Goal: Task Accomplishment & Management: Use online tool/utility

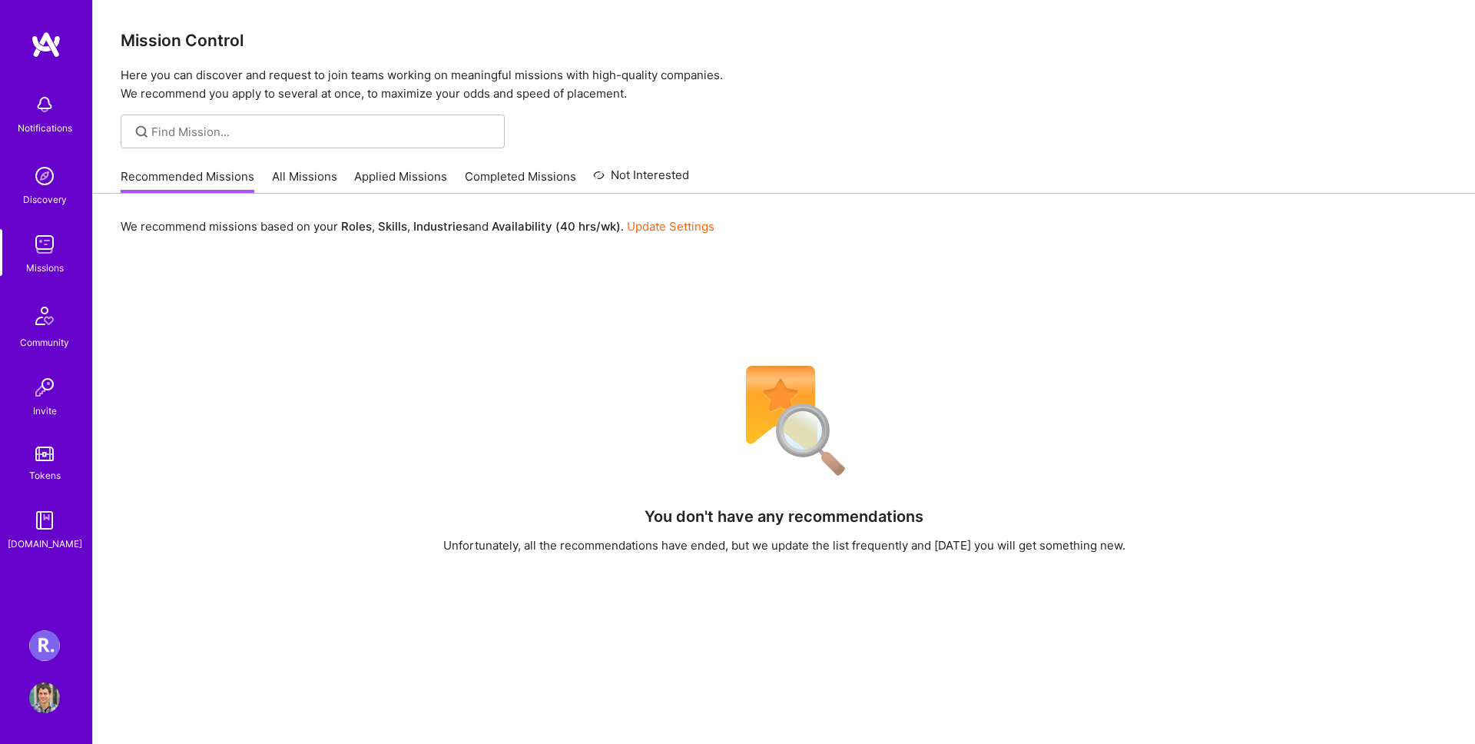
click at [58, 641] on img at bounding box center [44, 645] width 31 height 31
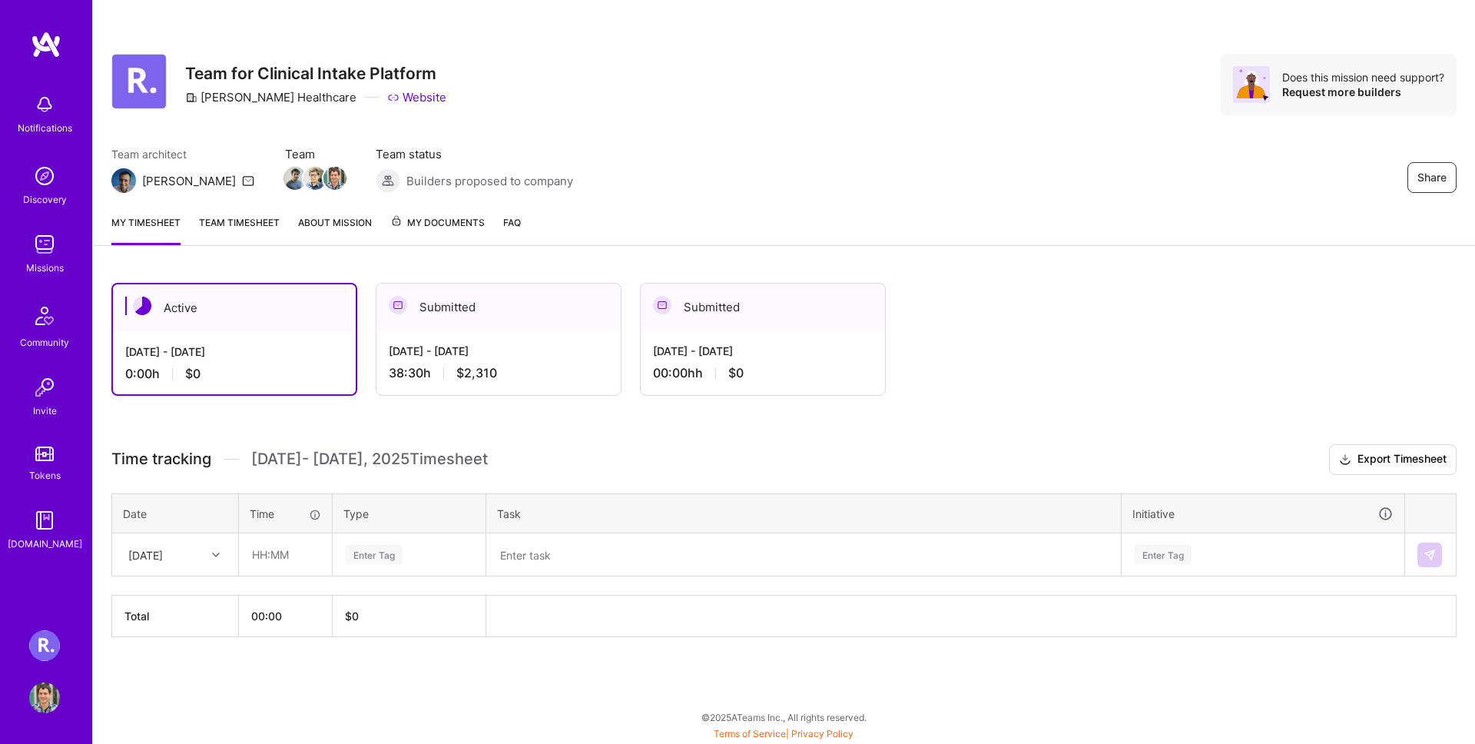
click at [189, 555] on div "[DATE]" at bounding box center [163, 554] width 85 height 25
click at [170, 600] on div "[DATE]" at bounding box center [175, 598] width 124 height 28
click at [286, 544] on input "text" at bounding box center [285, 554] width 91 height 41
type input "05:00"
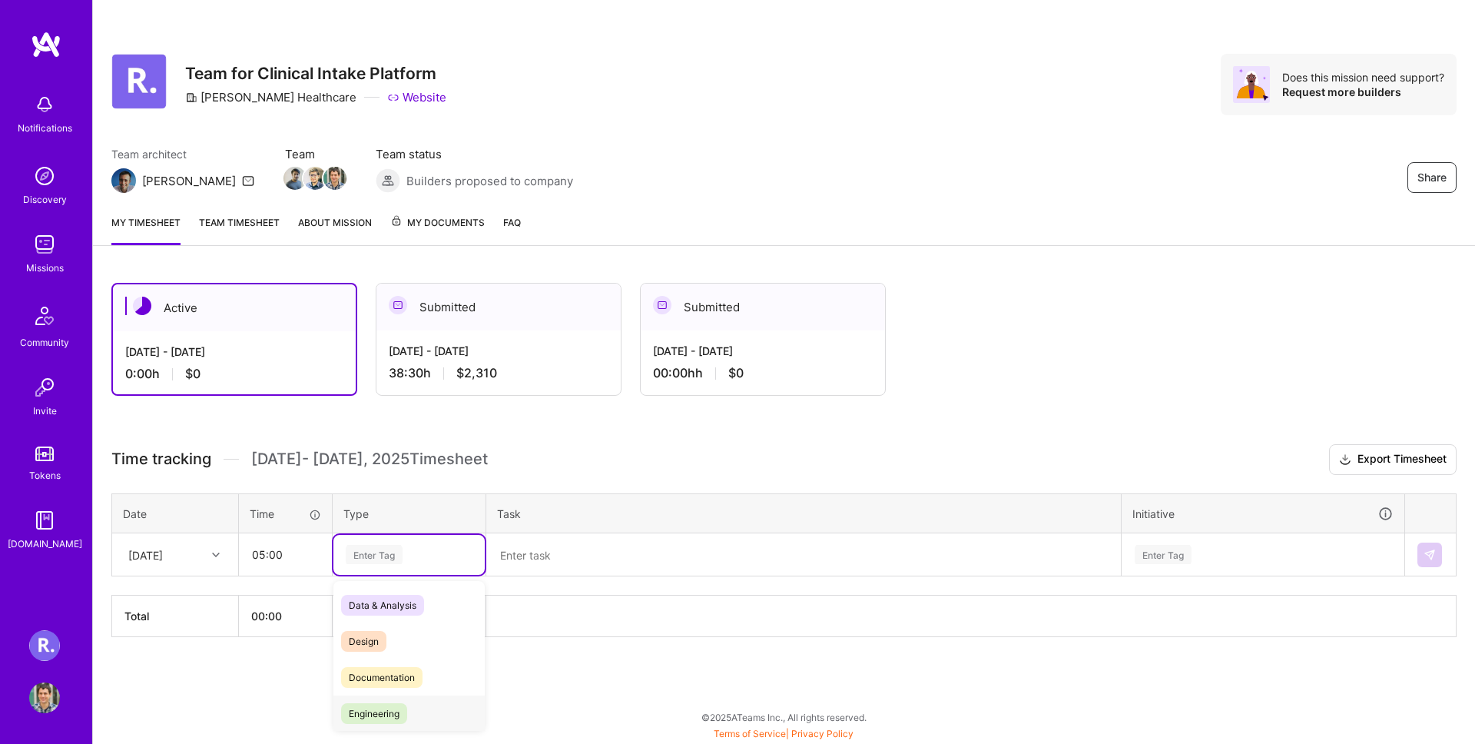
click at [407, 709] on span "Engineering" at bounding box center [374, 713] width 66 height 21
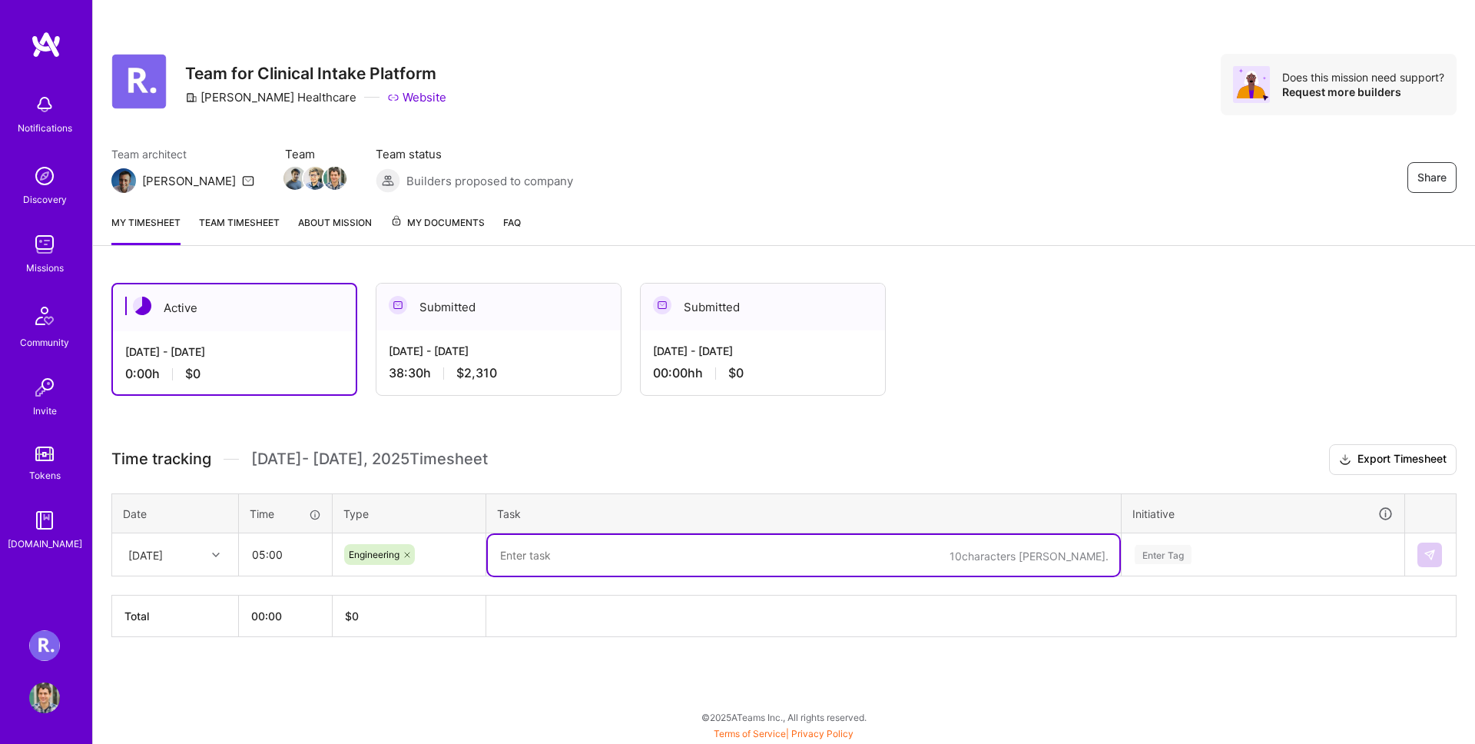
click at [529, 559] on textarea at bounding box center [804, 555] width 632 height 41
type textarea "Investigating logging issues, going"
click at [294, 558] on input "05:00" at bounding box center [285, 554] width 91 height 41
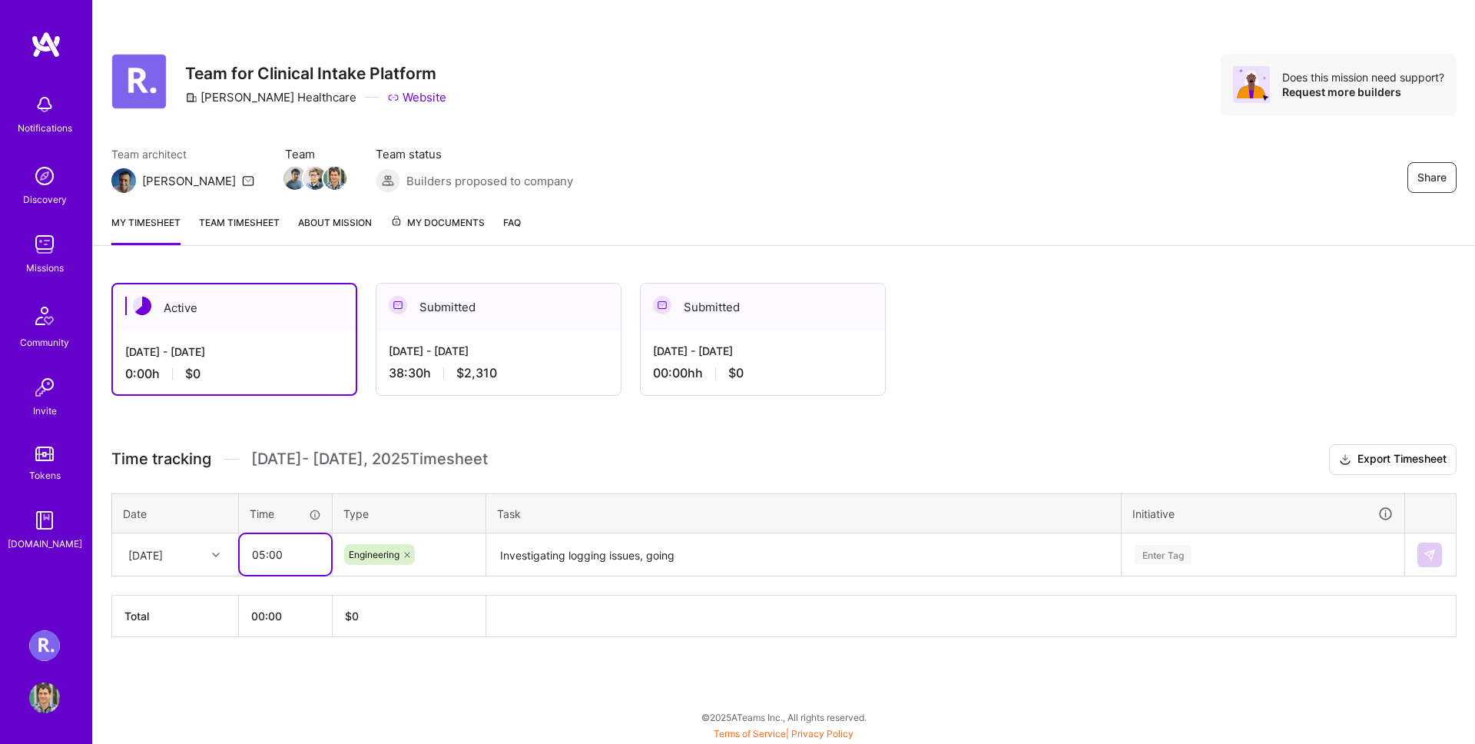
click at [294, 558] on input "05:00" at bounding box center [285, 554] width 91 height 41
click at [671, 552] on textarea "Investigating logging issues, going" at bounding box center [804, 555] width 632 height 41
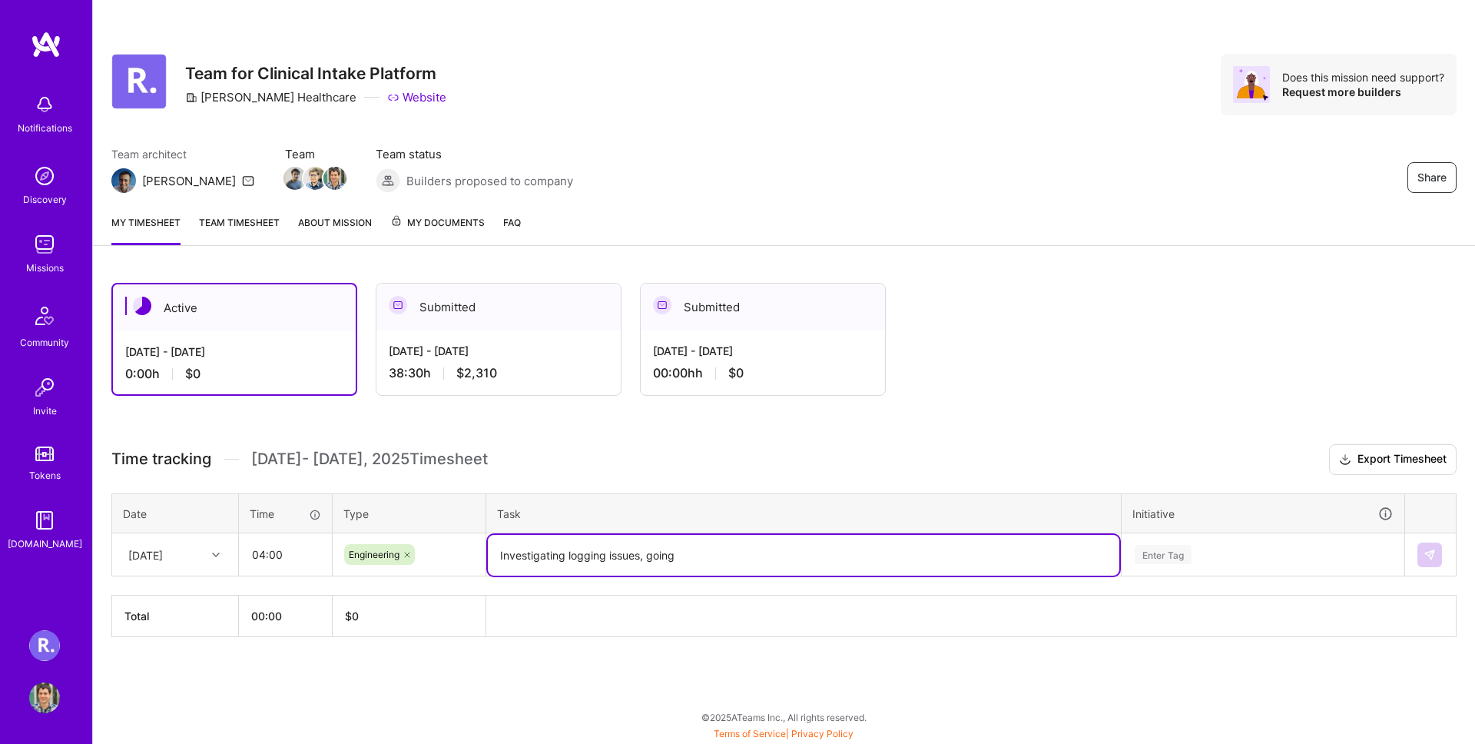
click at [671, 552] on textarea "Investigating logging issues, going" at bounding box center [804, 555] width 632 height 41
click at [264, 547] on input "04:00" at bounding box center [285, 554] width 91 height 41
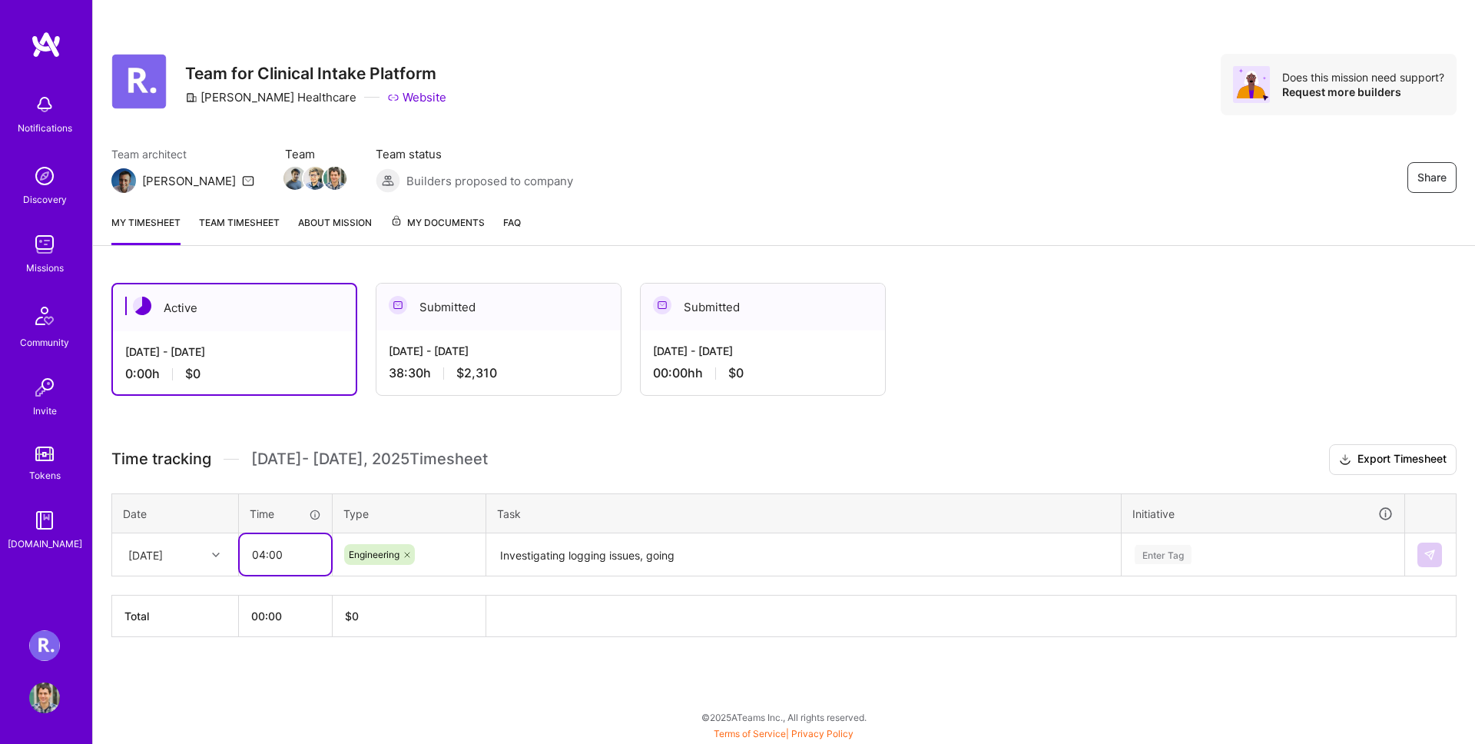
click at [264, 547] on input "04:00" at bounding box center [285, 554] width 91 height 41
click at [261, 547] on input "04:00" at bounding box center [285, 554] width 91 height 41
type input "05:00"
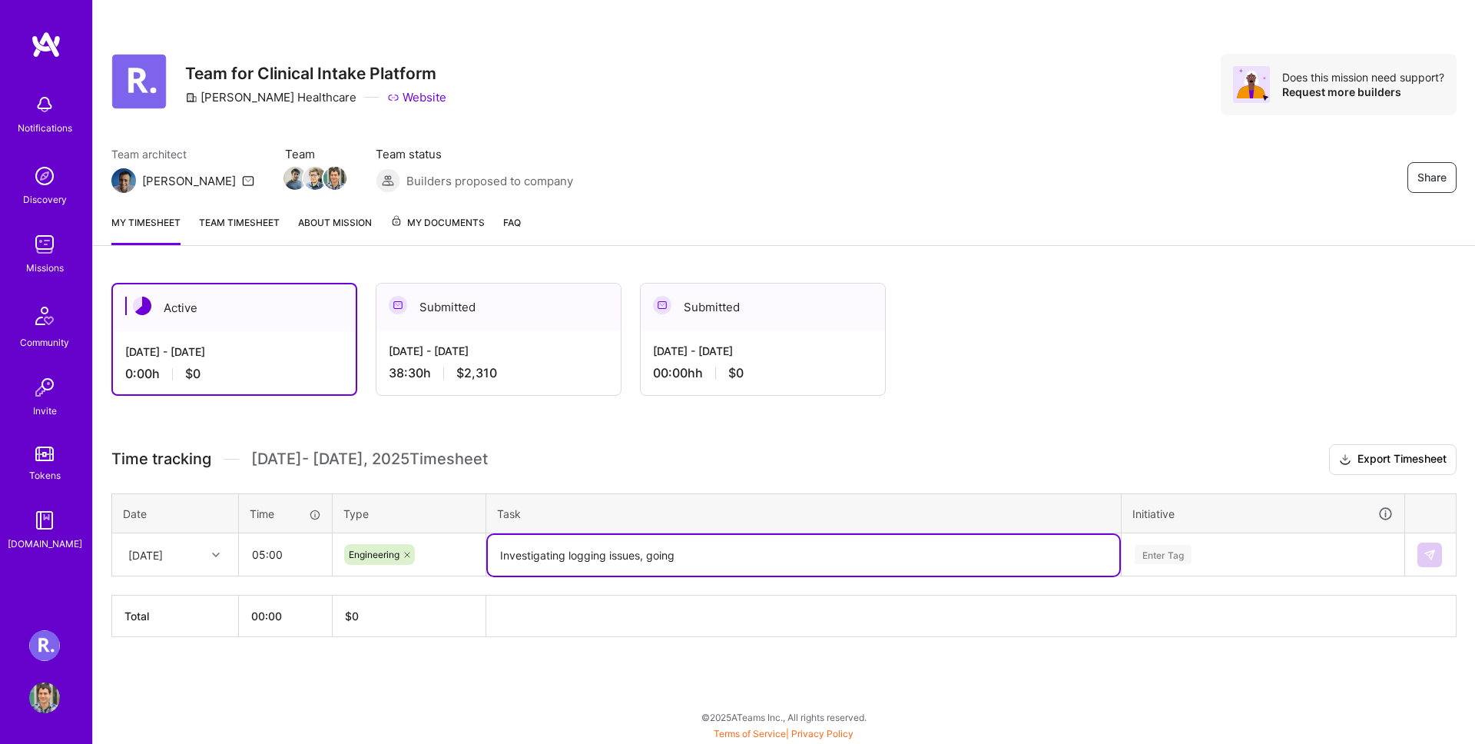
click at [713, 548] on textarea "Investigating logging issues, going" at bounding box center [804, 555] width 632 height 41
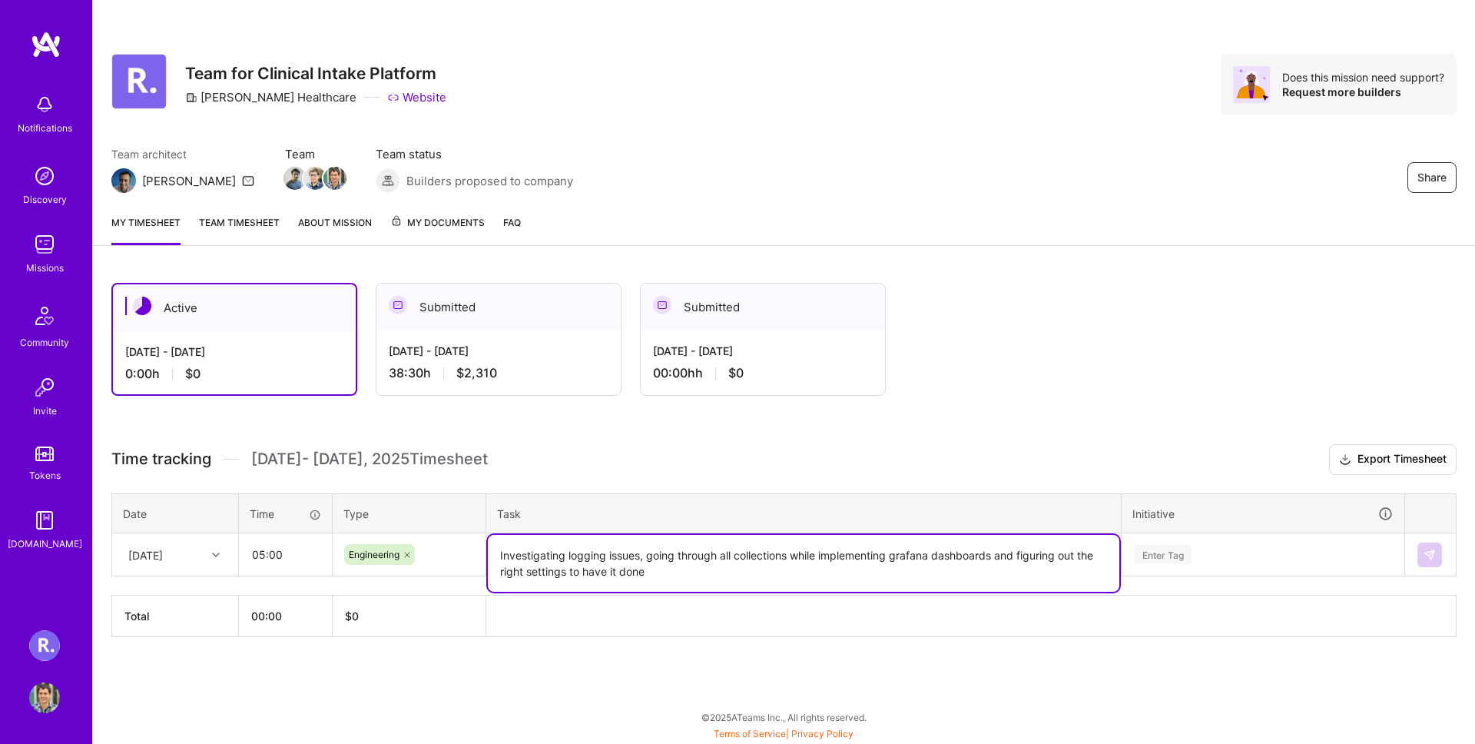
type textarea "Investigating logging issues, going through all collections while implementing …"
click at [1197, 545] on div "Enter Tag" at bounding box center [1262, 555] width 281 height 40
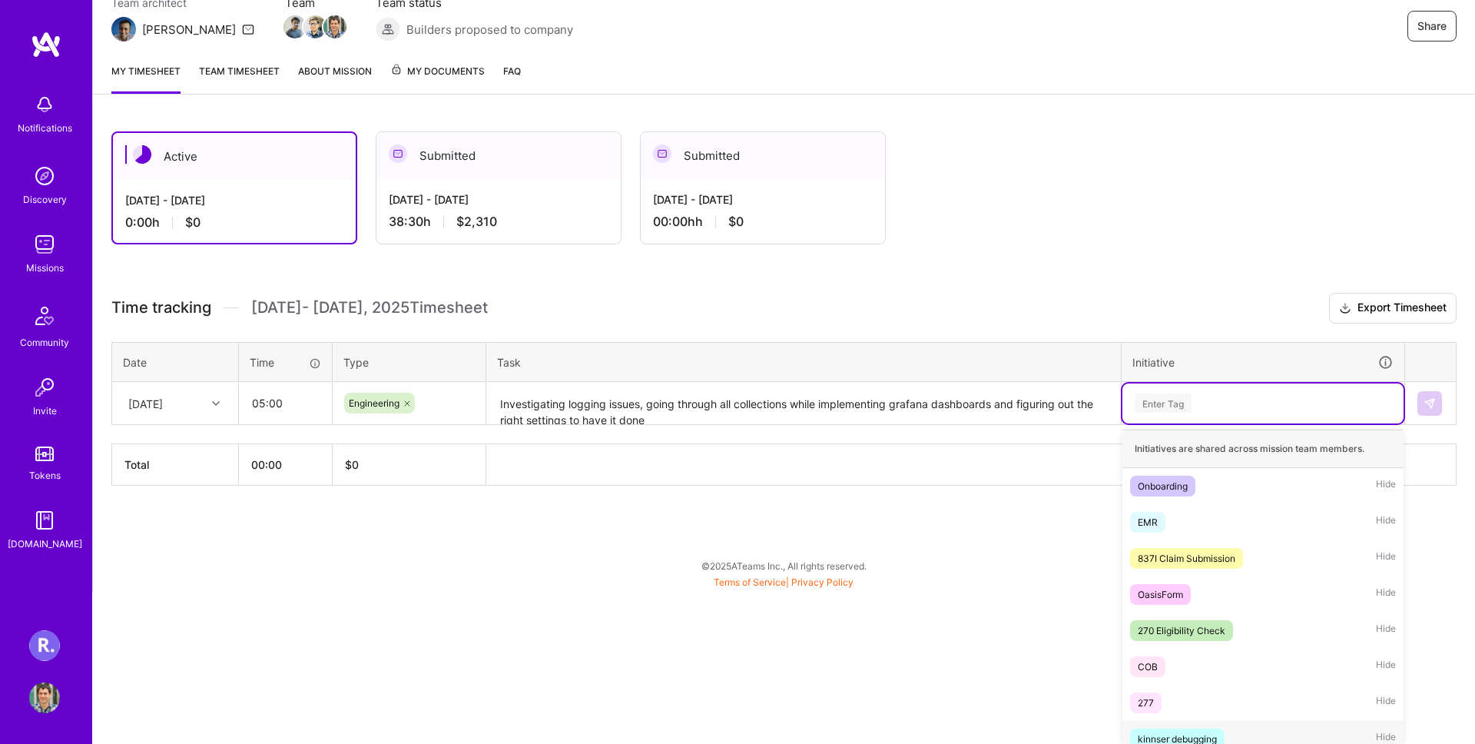
click at [1211, 733] on div "kinnser debugging" at bounding box center [1177, 739] width 79 height 16
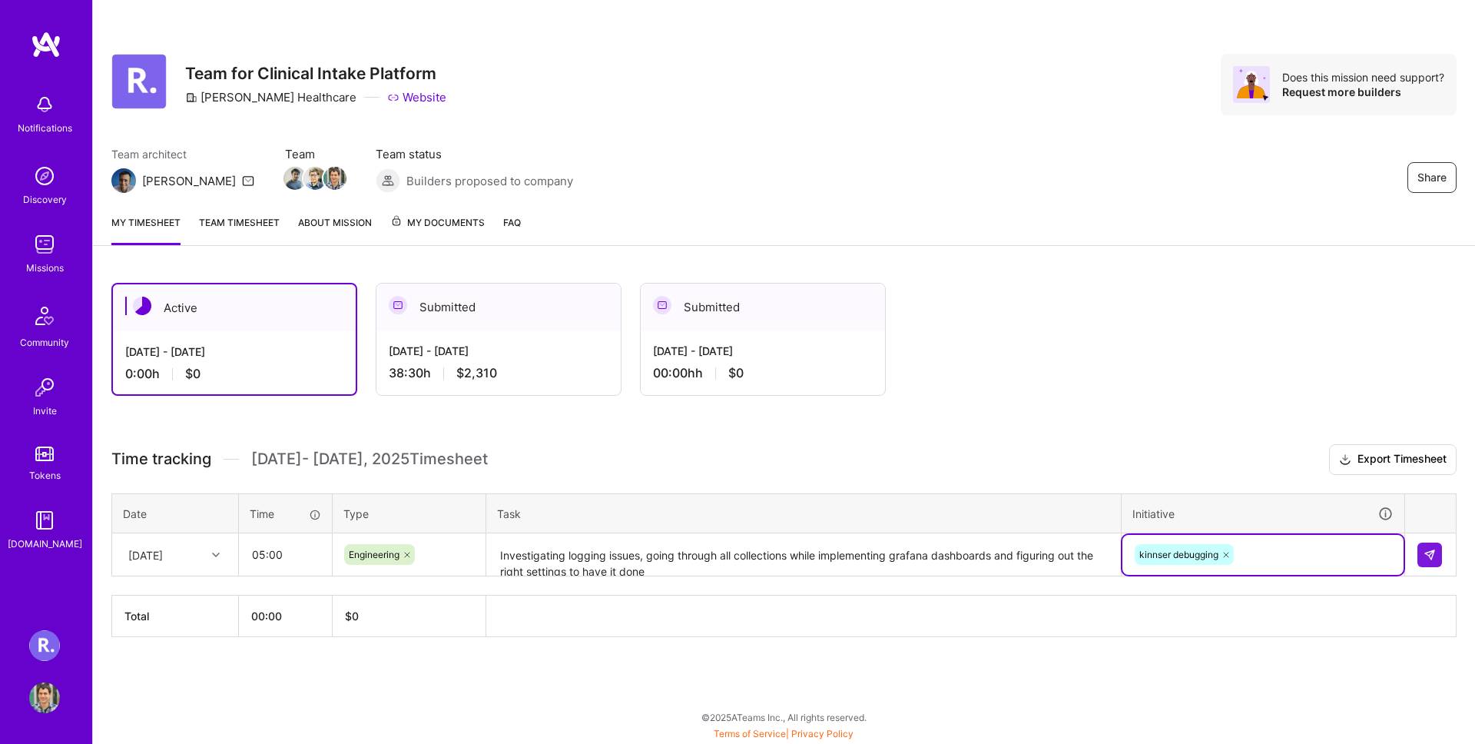
scroll to position [0, 0]
click at [1427, 555] on img at bounding box center [1430, 555] width 12 height 12
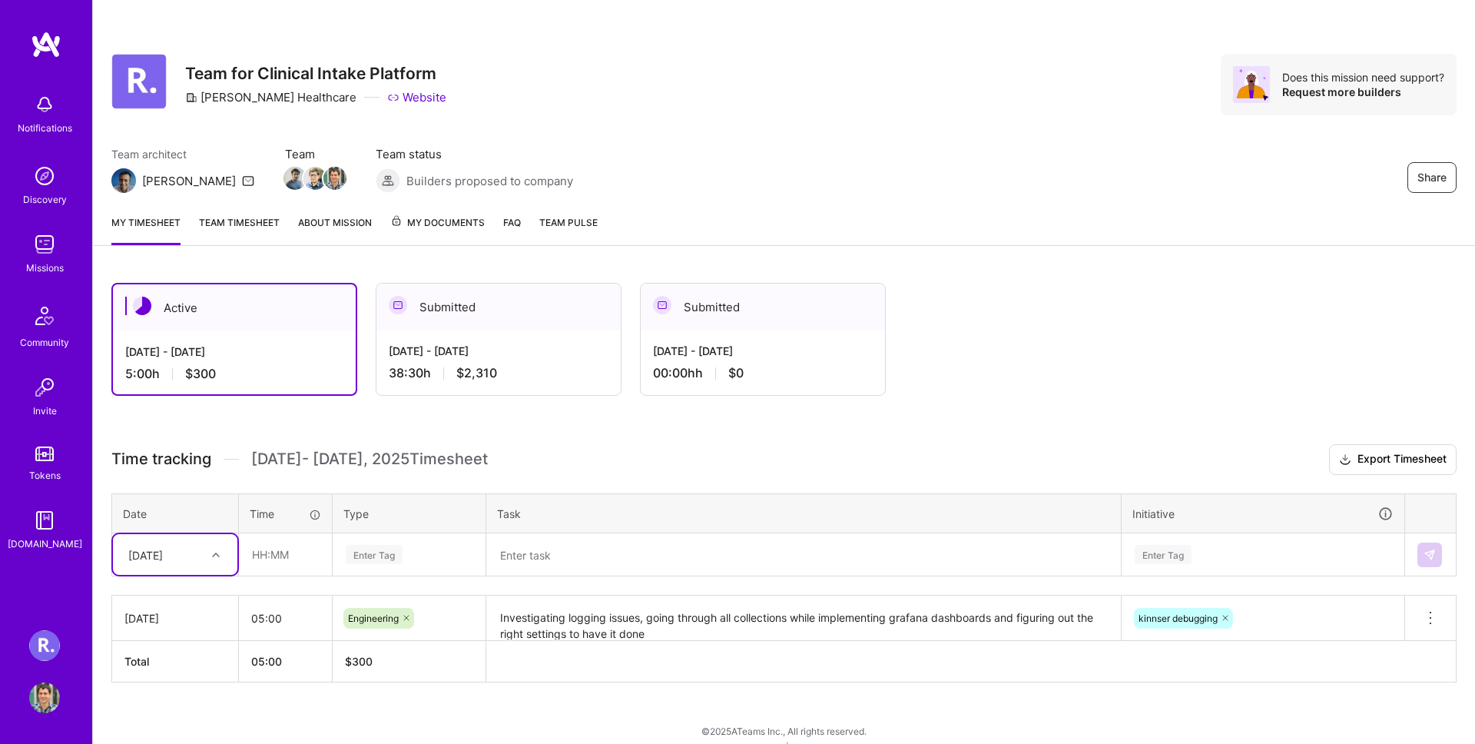
click at [163, 552] on div "[DATE]" at bounding box center [145, 554] width 35 height 16
click at [184, 601] on div "[DATE]" at bounding box center [175, 598] width 124 height 28
click at [297, 541] on input "text" at bounding box center [285, 554] width 91 height 41
type input "02:00"
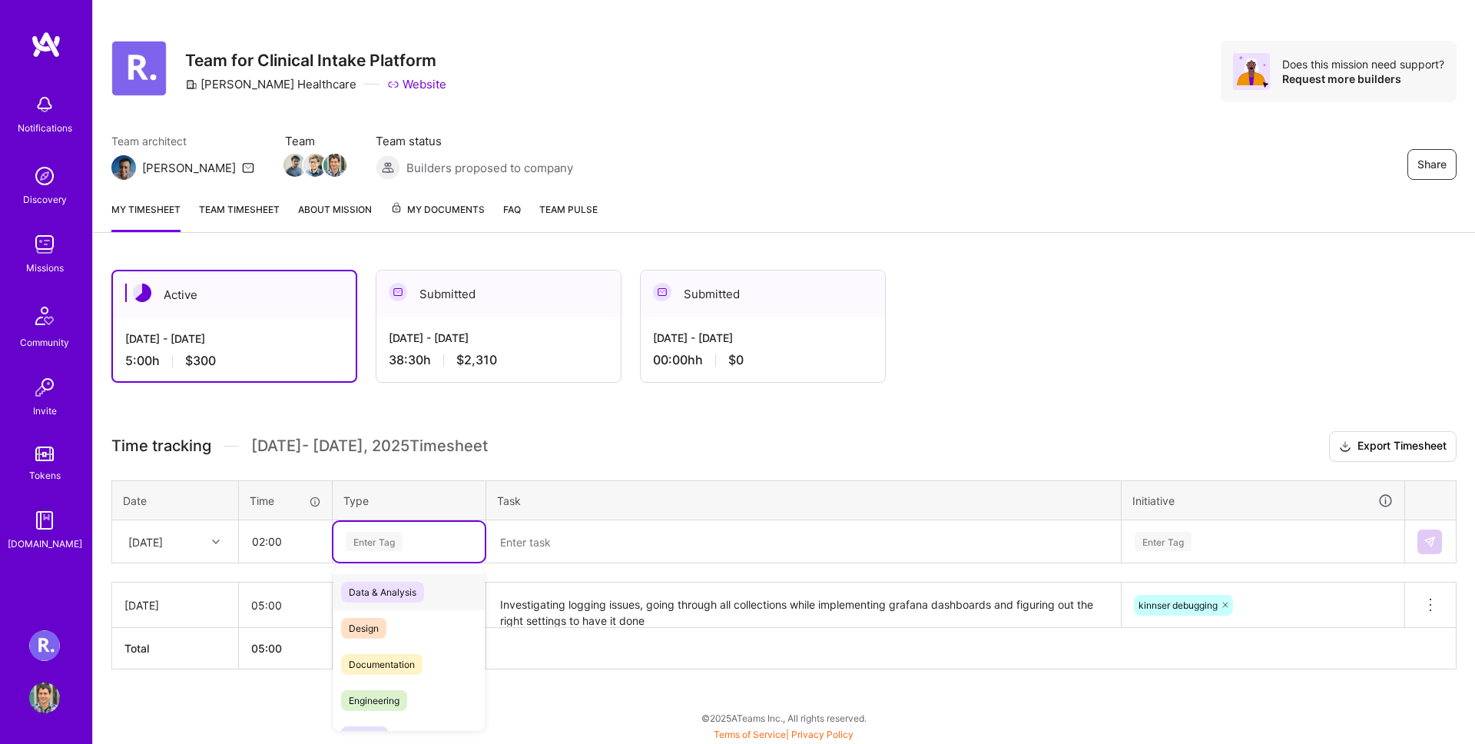
click at [413, 535] on div "Enter Tag" at bounding box center [409, 541] width 130 height 19
click at [412, 661] on span "Documentation" at bounding box center [381, 664] width 81 height 21
click at [422, 546] on div at bounding box center [422, 541] width 15 height 21
click at [413, 542] on div "Enter Tag" at bounding box center [409, 541] width 130 height 19
click at [413, 589] on span "Data & Analysis" at bounding box center [382, 592] width 83 height 21
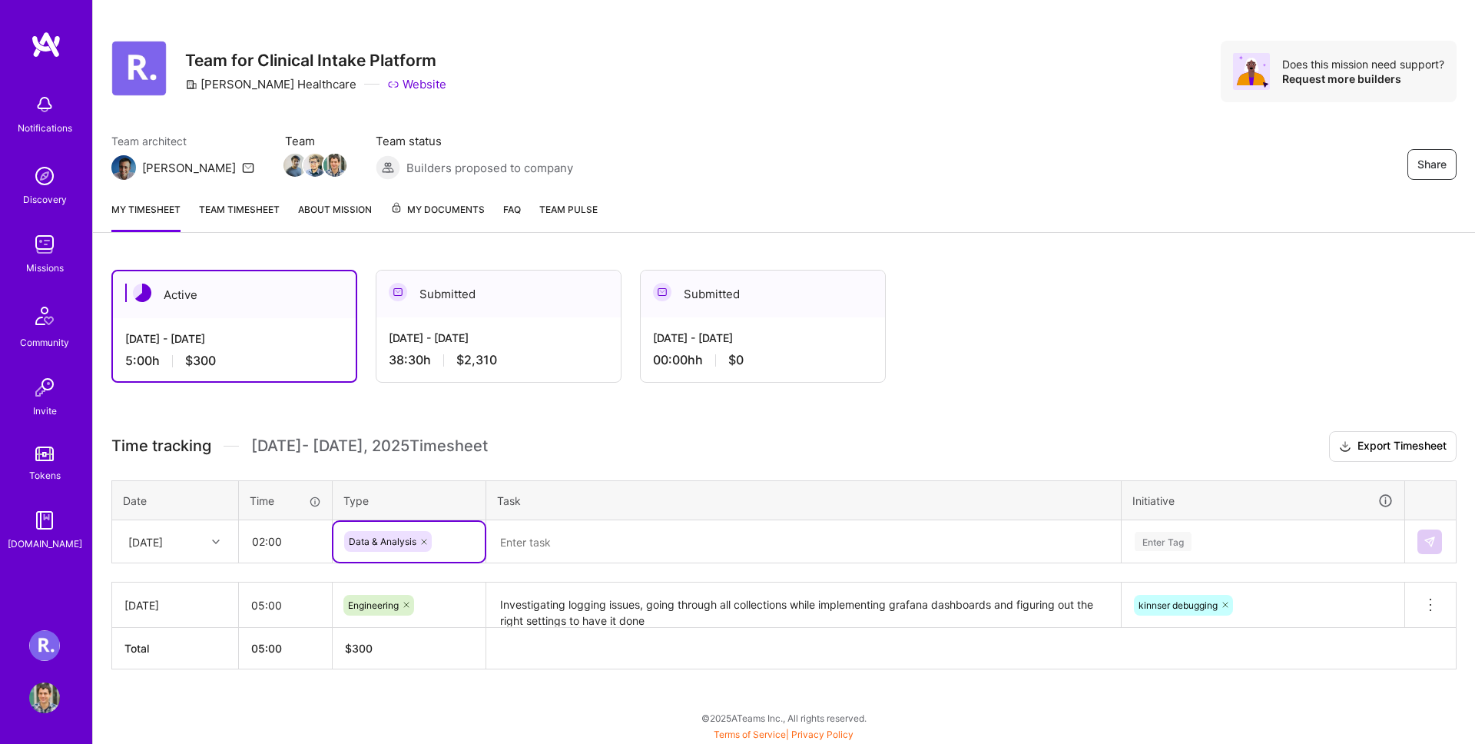
click at [517, 538] on textarea at bounding box center [804, 542] width 632 height 41
click at [461, 532] on div "Data & Analysis" at bounding box center [409, 541] width 130 height 21
click at [425, 622] on div "Documentation" at bounding box center [408, 628] width 151 height 36
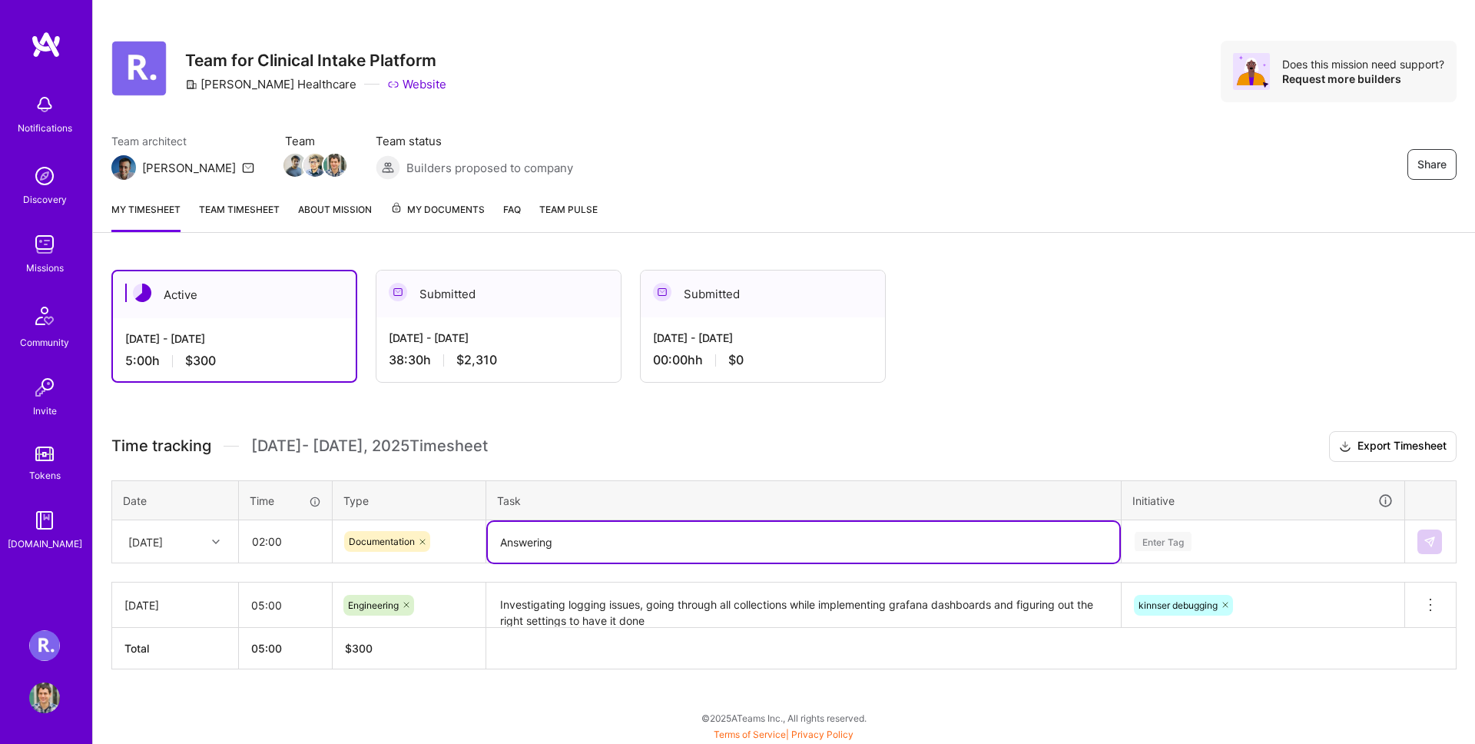
click at [602, 522] on textarea "Answering" at bounding box center [804, 542] width 632 height 41
click at [601, 529] on textarea "Answering" at bounding box center [804, 542] width 632 height 41
click at [601, 534] on textarea "Answering" at bounding box center [804, 542] width 632 height 41
type textarea "Answering issues regarding kinnser status monitor on linear, continuing with Gr…"
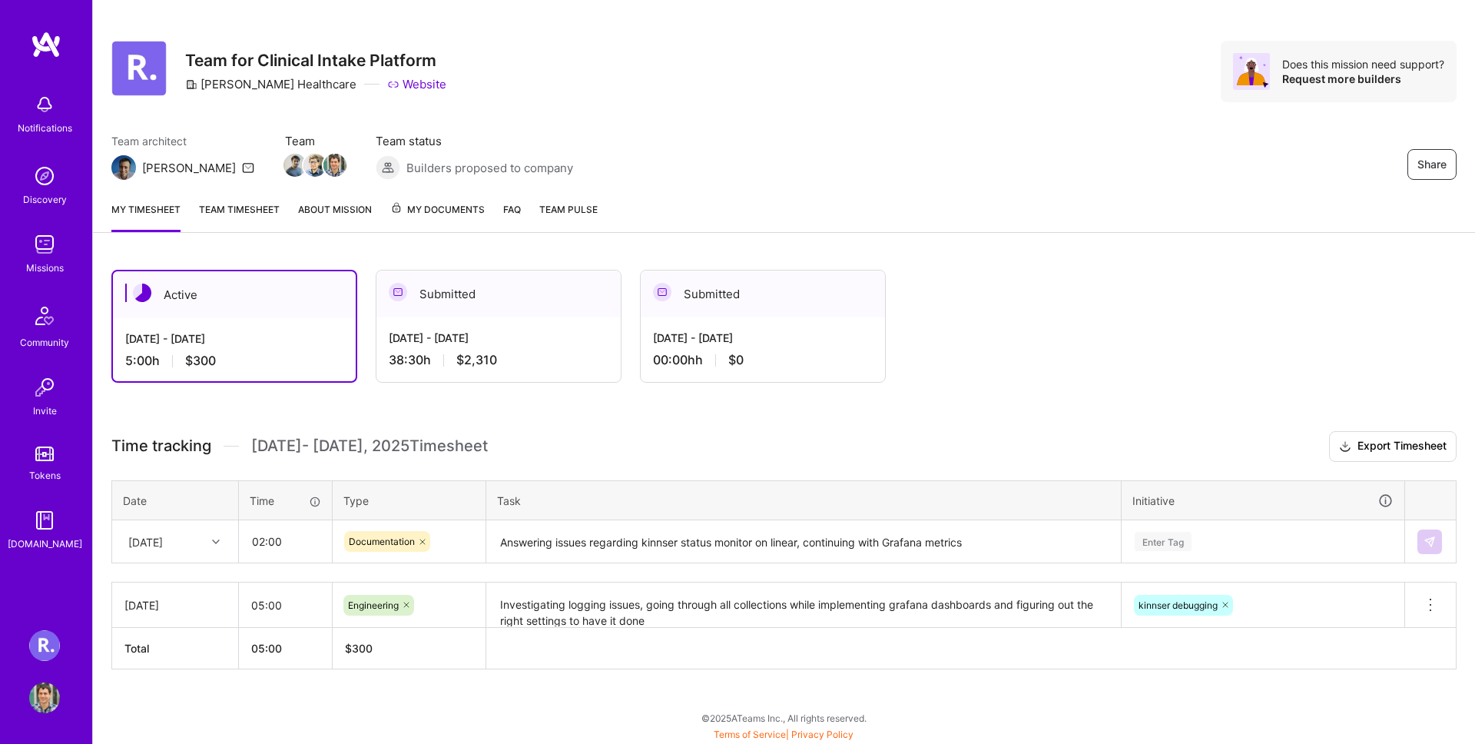
click at [1274, 515] on th "Initiative" at bounding box center [1263, 500] width 283 height 40
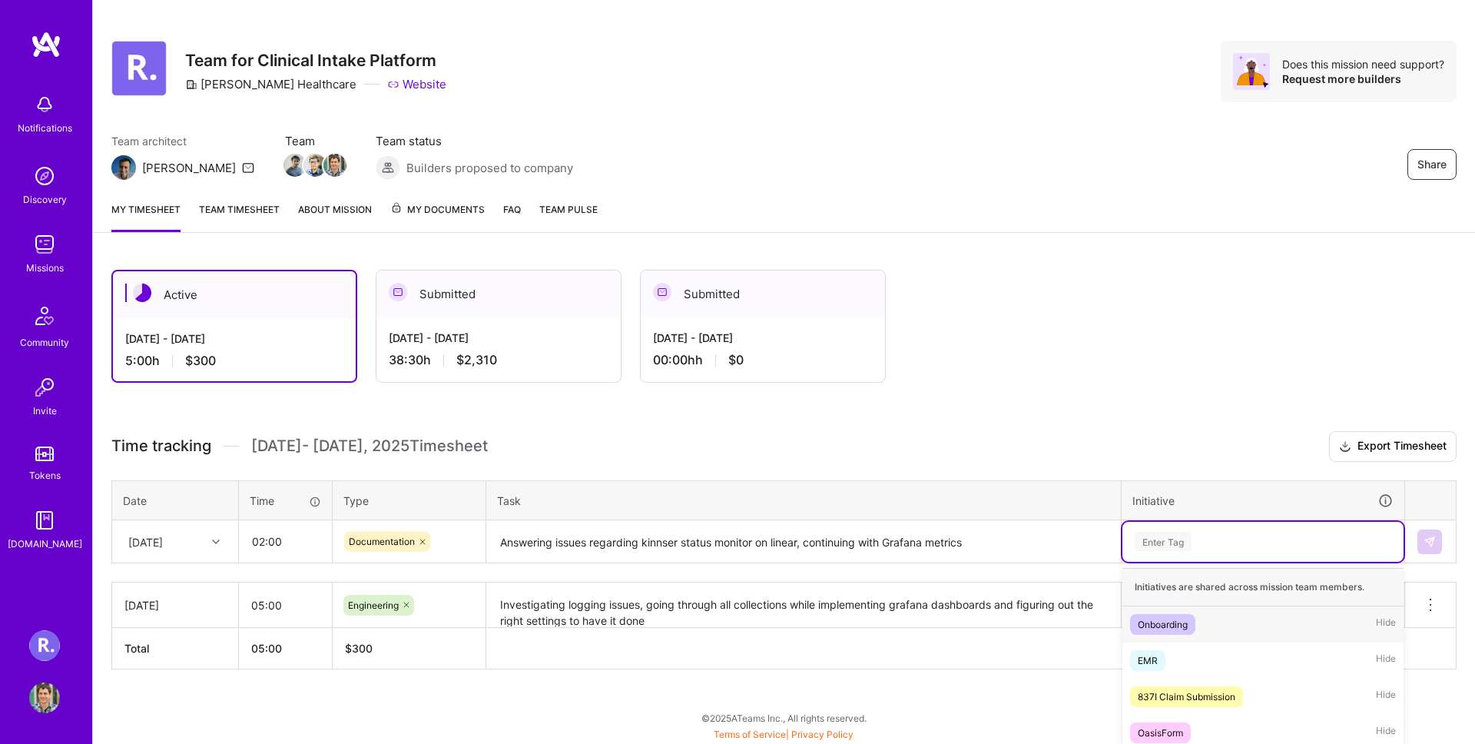
click at [1273, 524] on div "option kinnser debugging, selected. option Onboarding focused, 1 of 9. 9 result…" at bounding box center [1262, 542] width 281 height 40
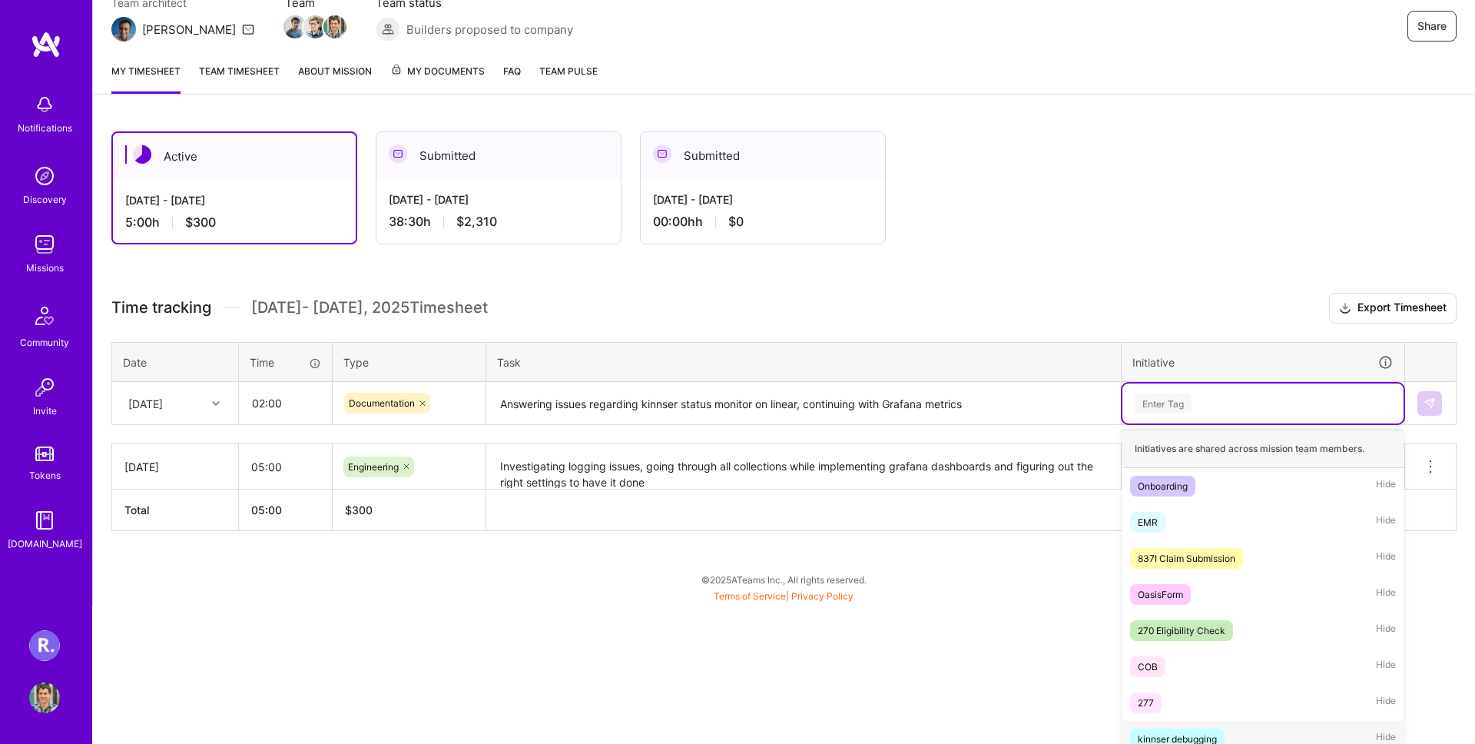
click at [1208, 733] on div "kinnser debugging" at bounding box center [1177, 739] width 79 height 16
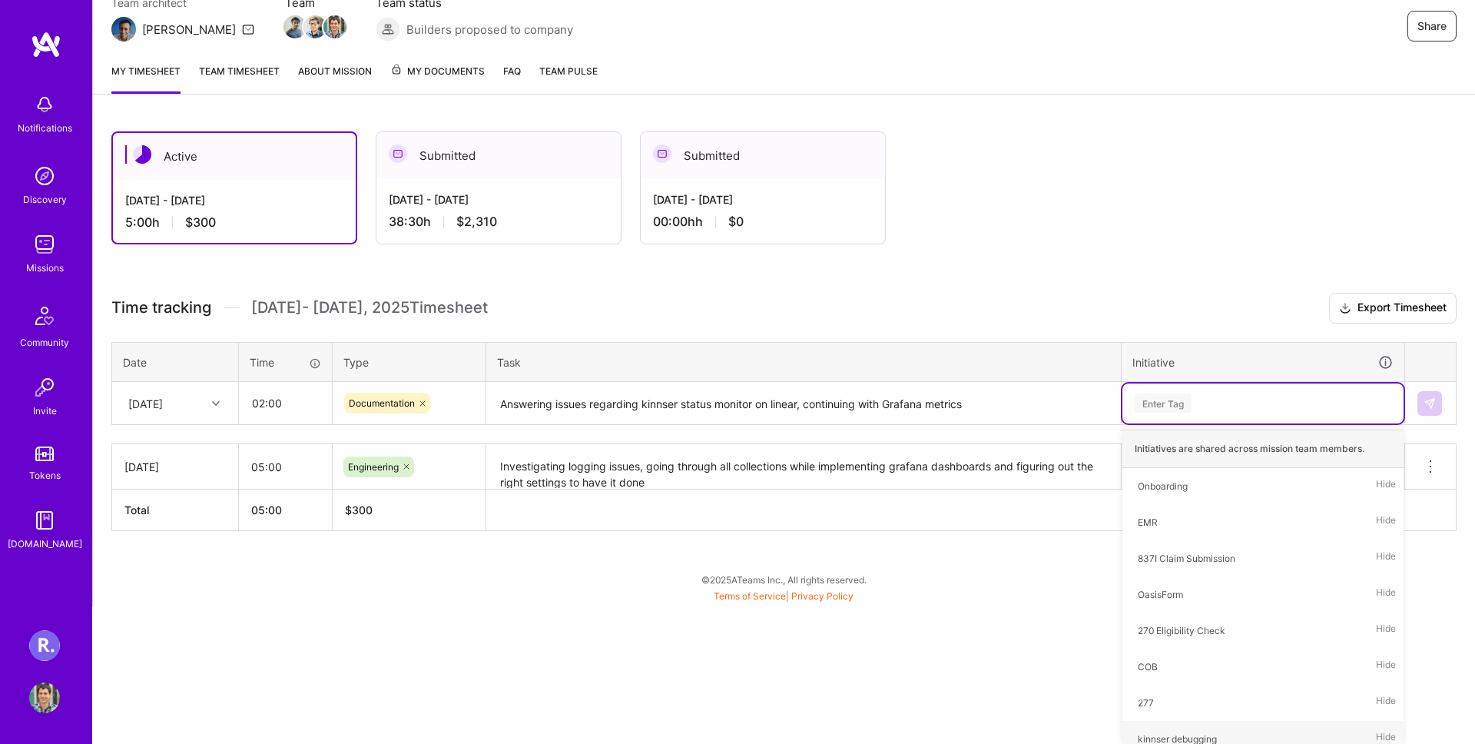
scroll to position [13, 0]
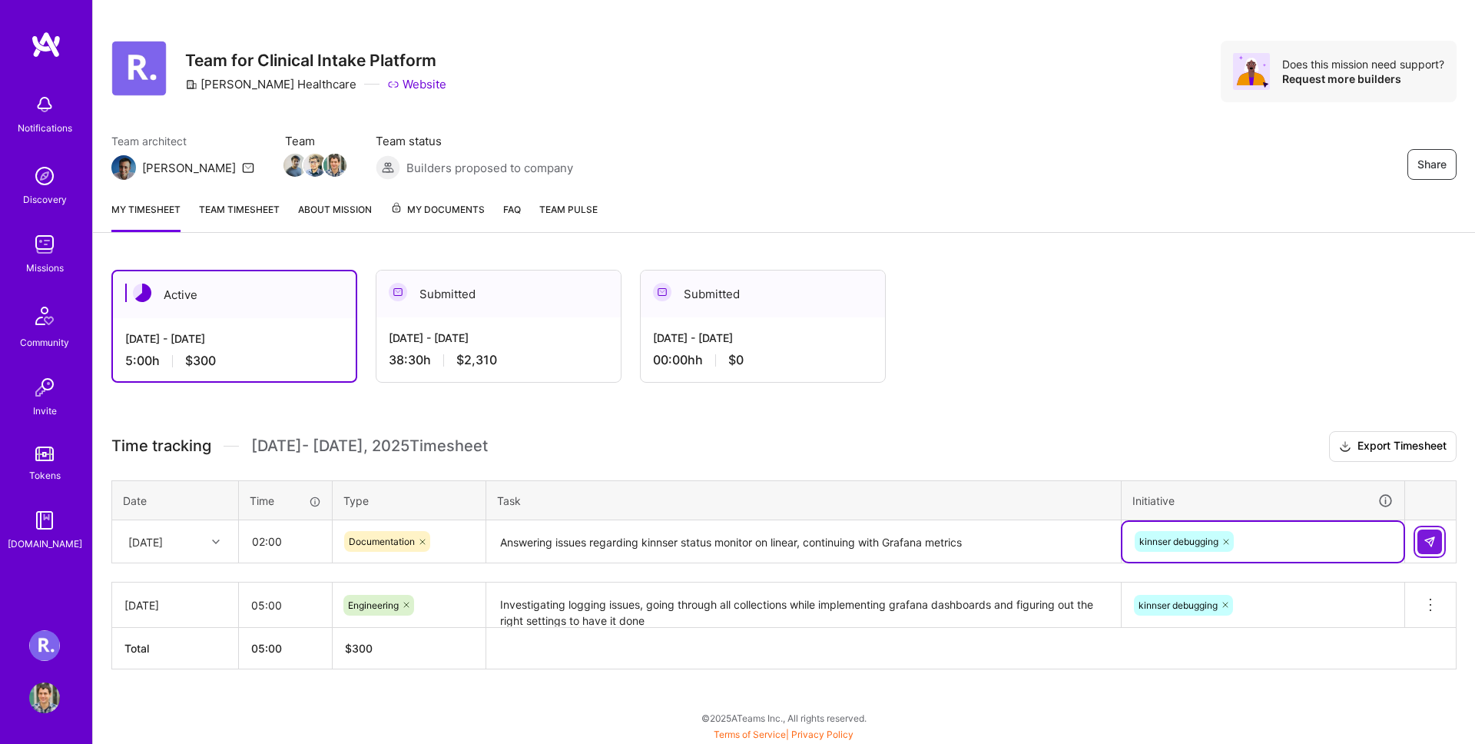
click at [1423, 532] on button at bounding box center [1429, 541] width 25 height 25
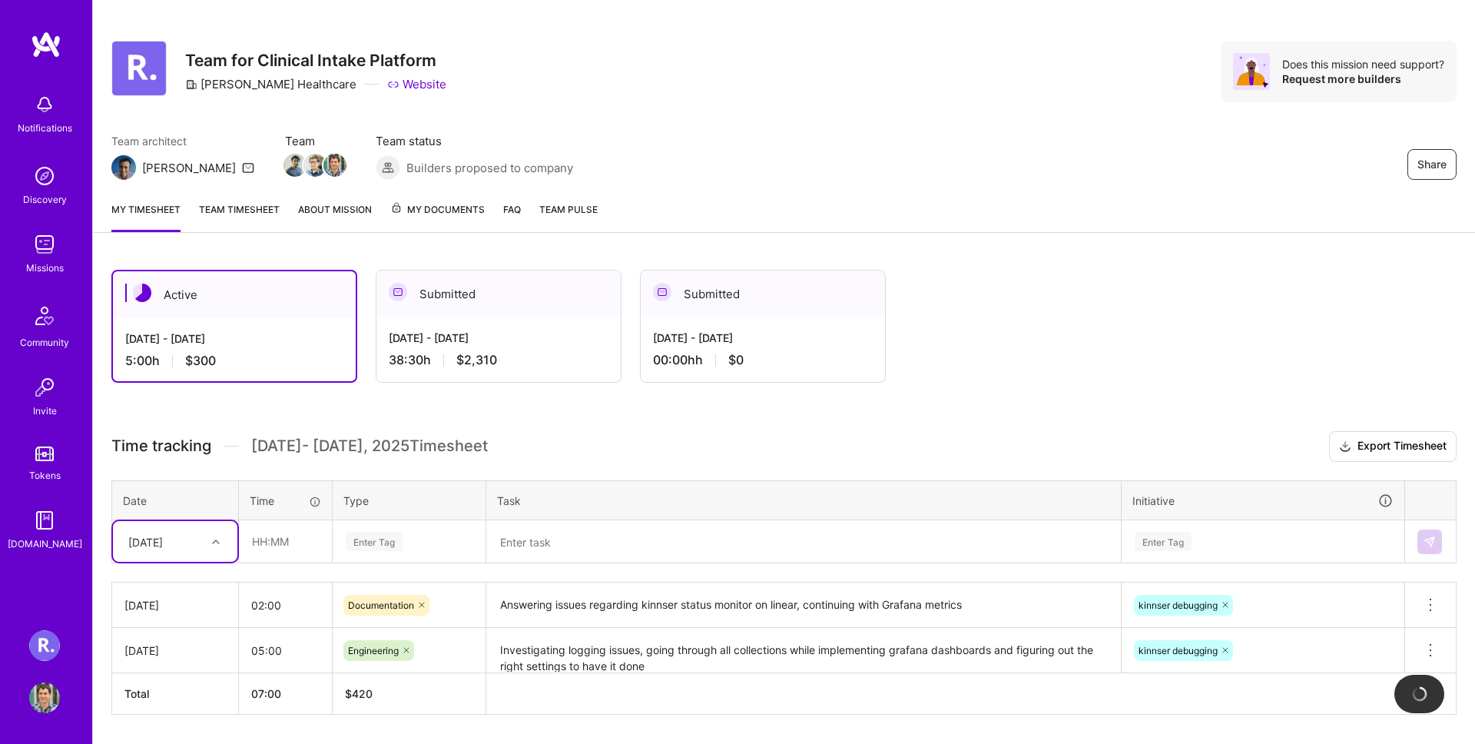
scroll to position [58, 0]
